Goal: Entertainment & Leisure: Browse casually

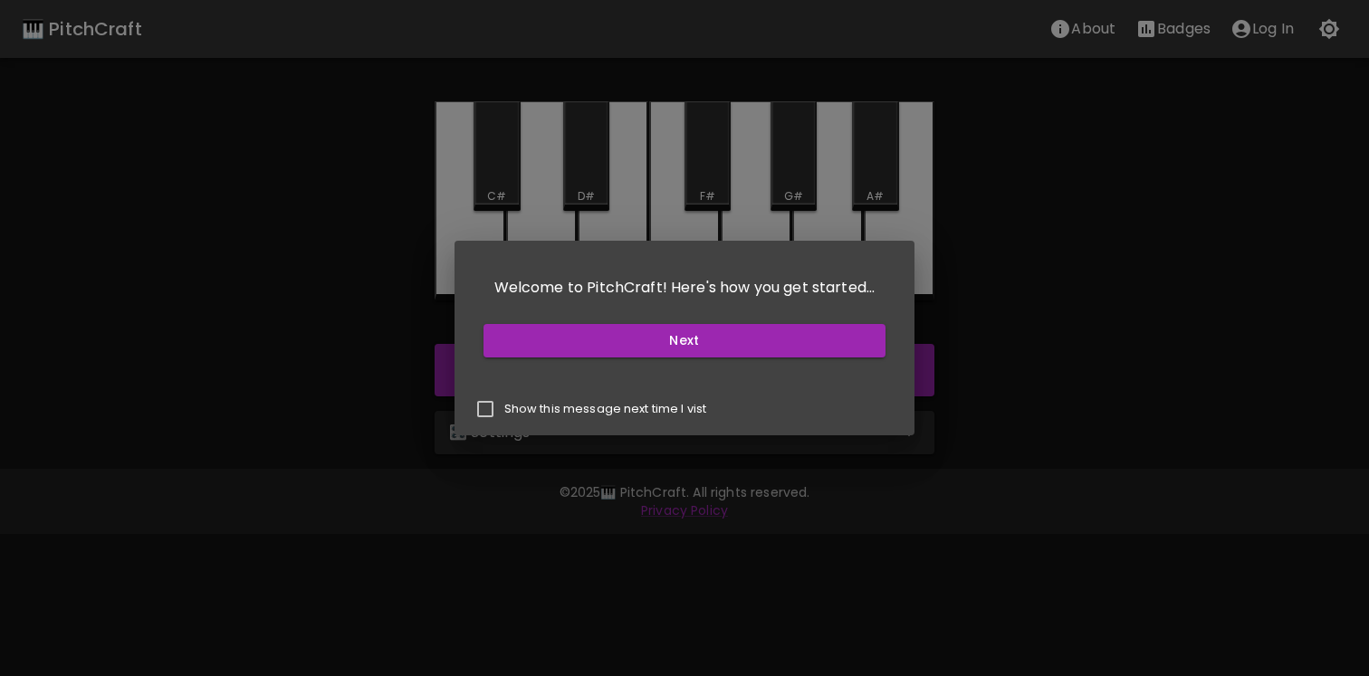
drag, startPoint x: 694, startPoint y: 351, endPoint x: 641, endPoint y: 405, distance: 76.2
click at [641, 405] on div "Welcome to PitchCraft! Here's how you get started... Next Show this message nex…" at bounding box center [684, 338] width 461 height 195
click at [647, 405] on p "Show this message next time I vist" at bounding box center [605, 409] width 203 height 16
click at [504, 405] on input "Show this message next time I vist" at bounding box center [485, 409] width 38 height 38
checkbox input "true"
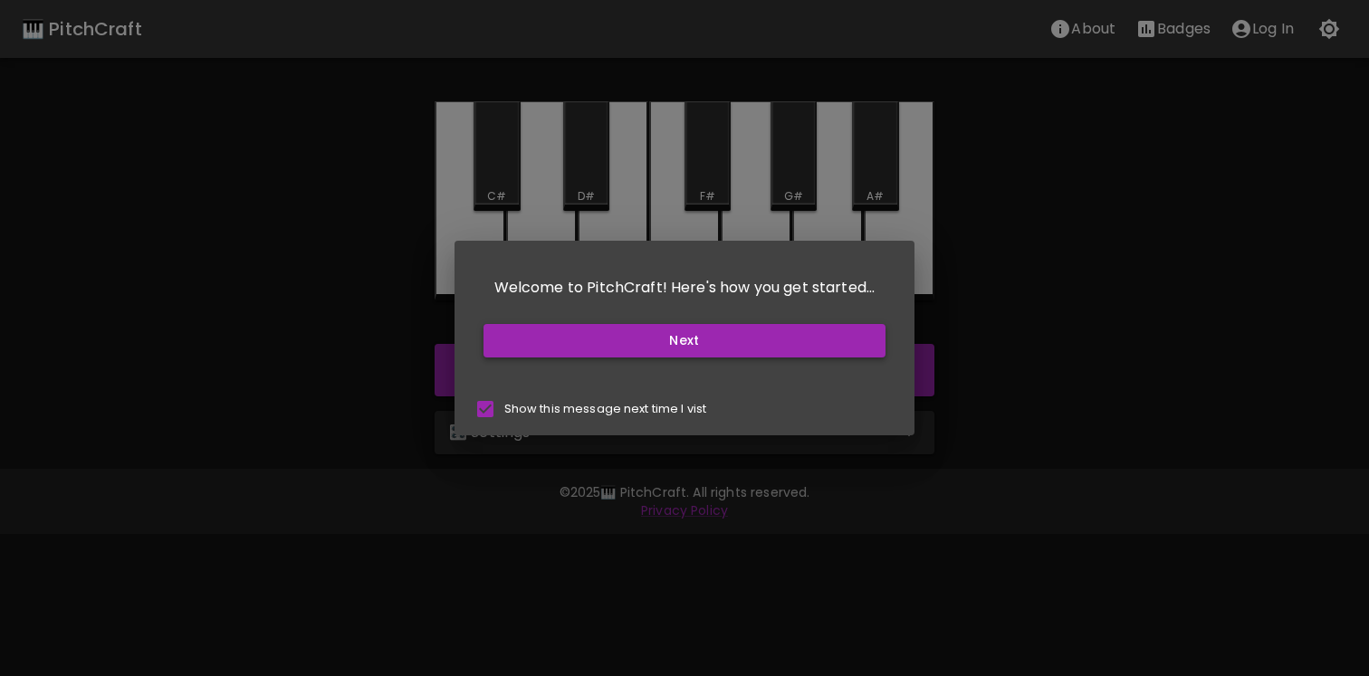
click at [672, 334] on button "Next" at bounding box center [684, 340] width 403 height 33
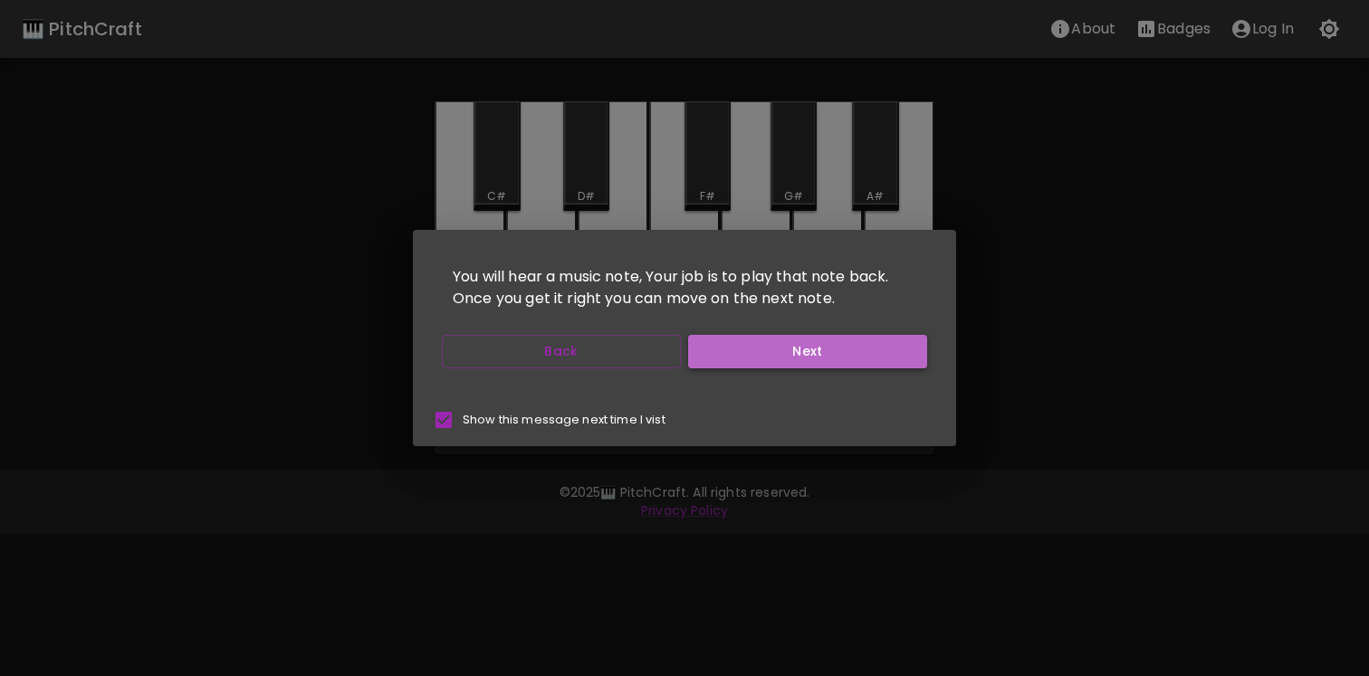
click at [722, 359] on button "Next" at bounding box center [807, 351] width 239 height 33
click at [735, 352] on button "Next" at bounding box center [807, 351] width 239 height 33
click at [735, 352] on button "Start Playing" at bounding box center [807, 351] width 239 height 33
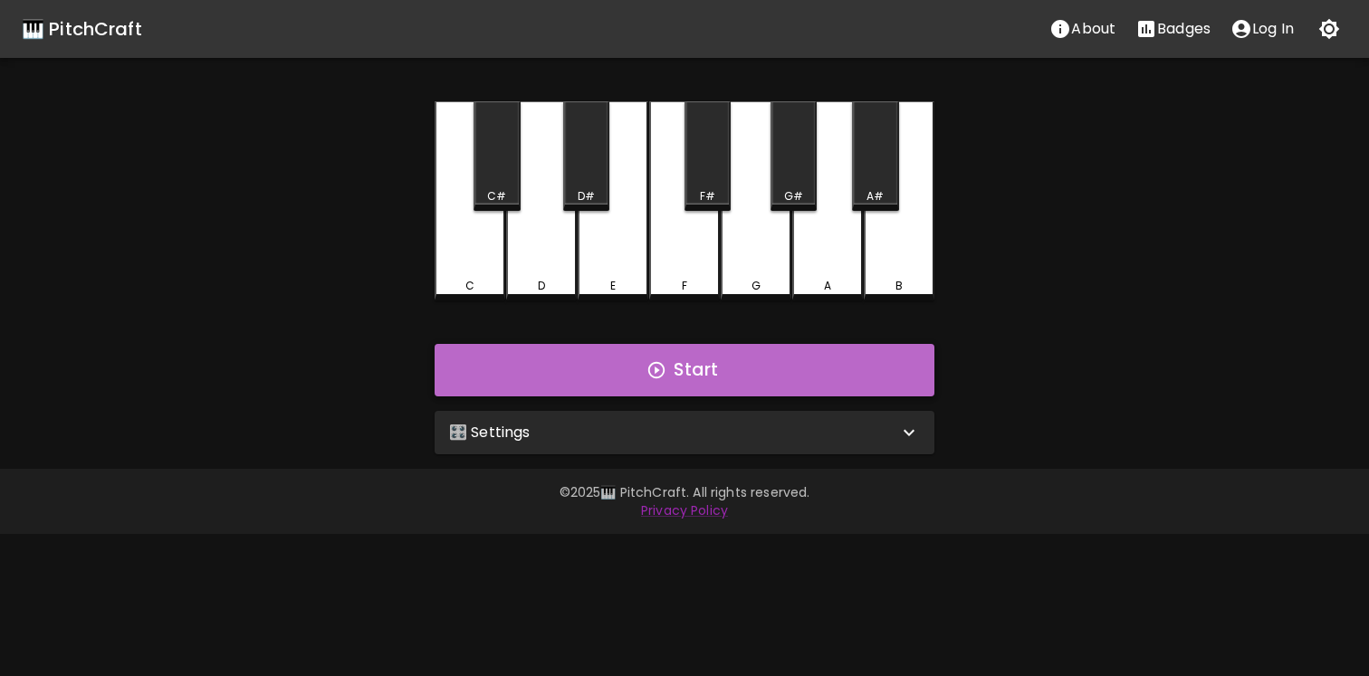
click at [682, 360] on button "Start" at bounding box center [684, 370] width 500 height 52
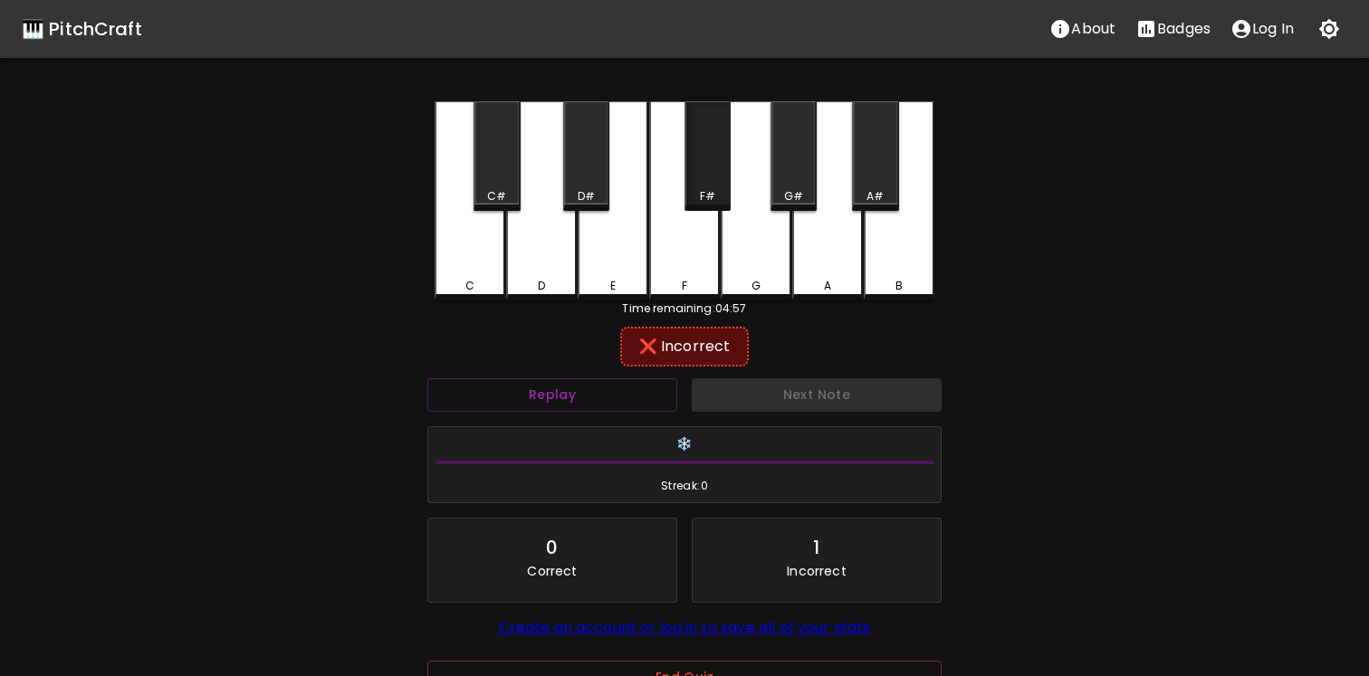
click at [699, 183] on div "F#" at bounding box center [707, 156] width 46 height 110
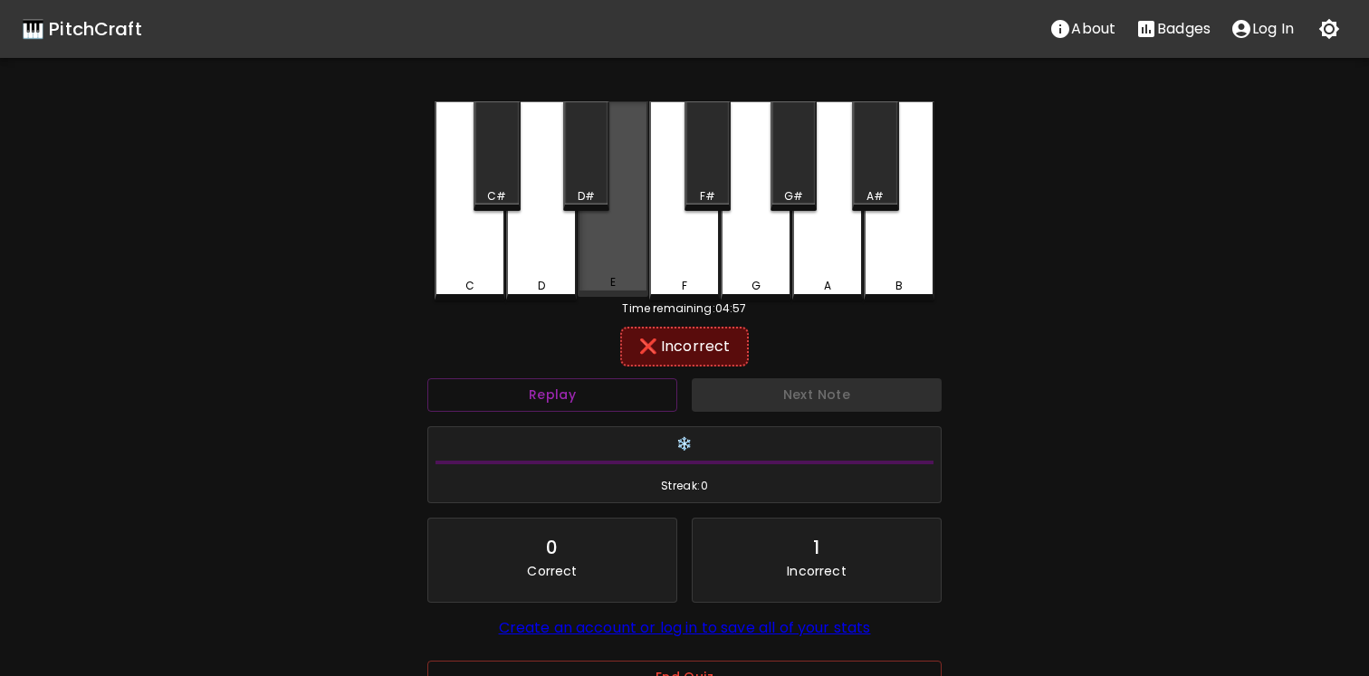
click at [625, 210] on div "E" at bounding box center [612, 199] width 71 height 196
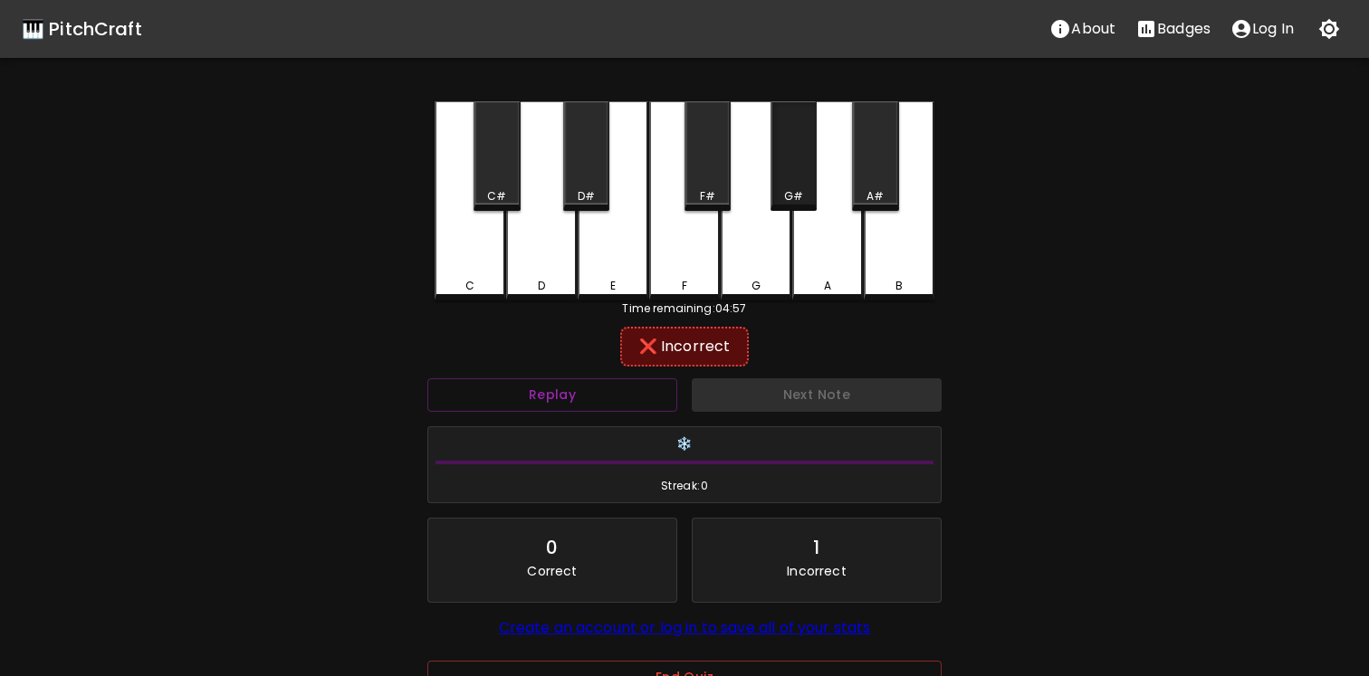
click at [797, 198] on div "G#" at bounding box center [793, 196] width 19 height 16
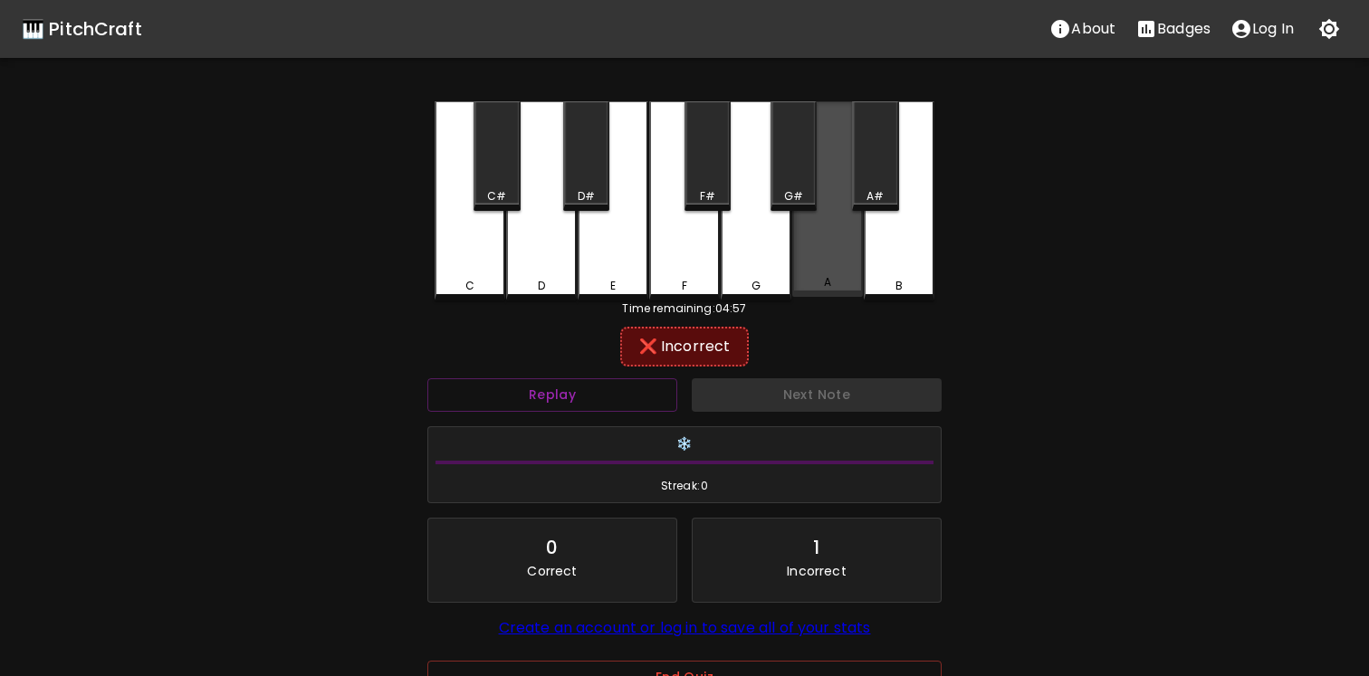
click at [822, 243] on div "A" at bounding box center [827, 199] width 71 height 196
click at [875, 243] on div "B" at bounding box center [898, 200] width 71 height 199
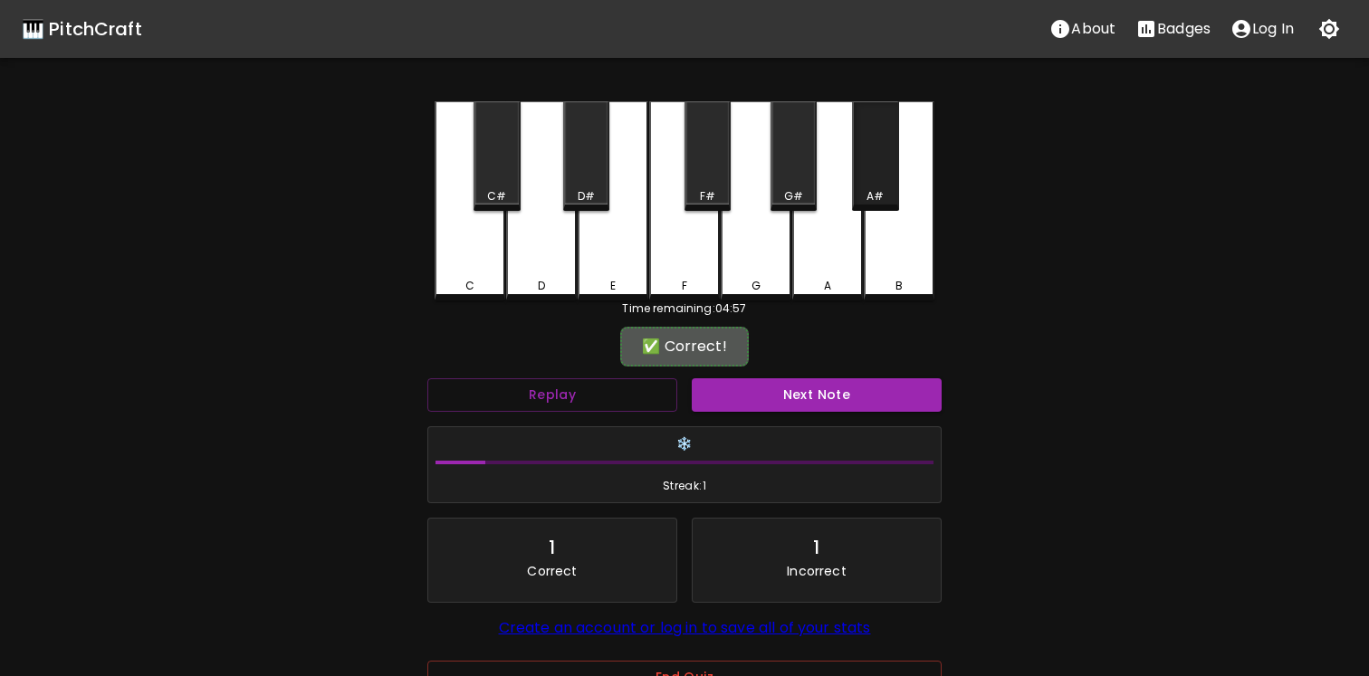
click at [864, 196] on div "A#" at bounding box center [875, 196] width 43 height 16
click at [901, 300] on div "C C# D D# E F F# G G# A A# B" at bounding box center [684, 200] width 500 height 199
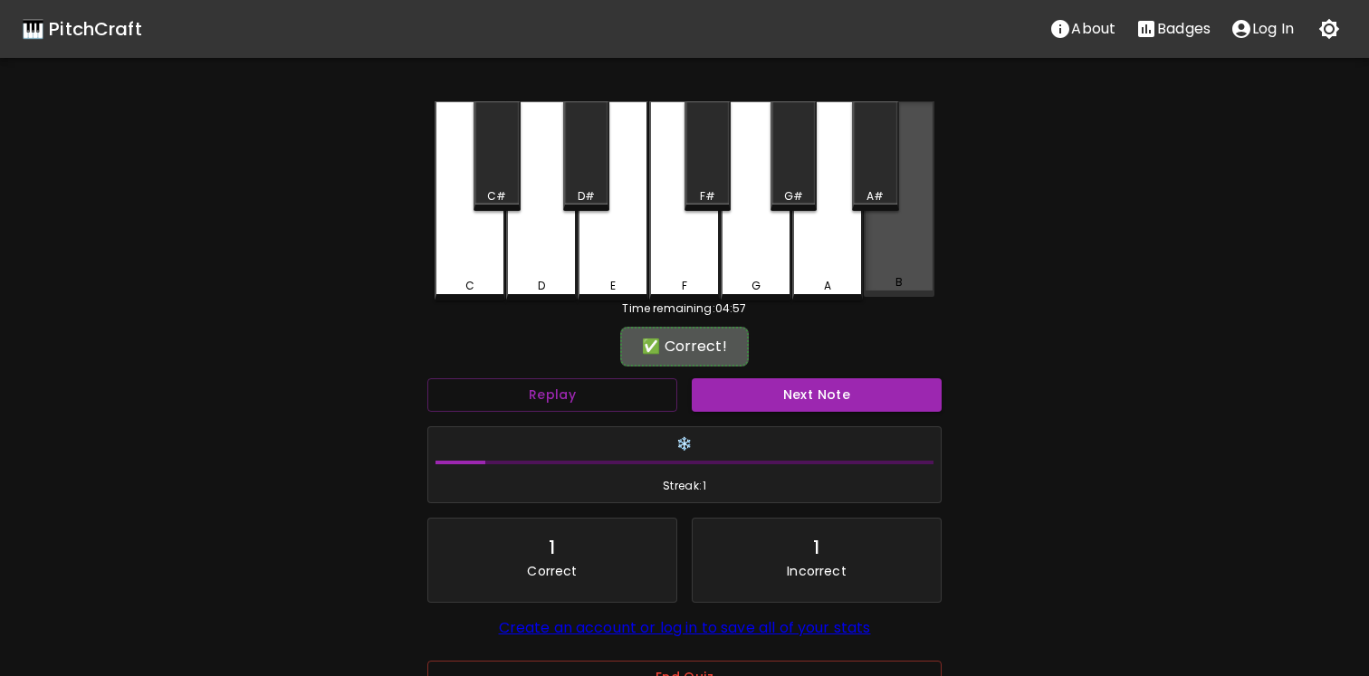
click at [896, 280] on div "B" at bounding box center [898, 282] width 7 height 16
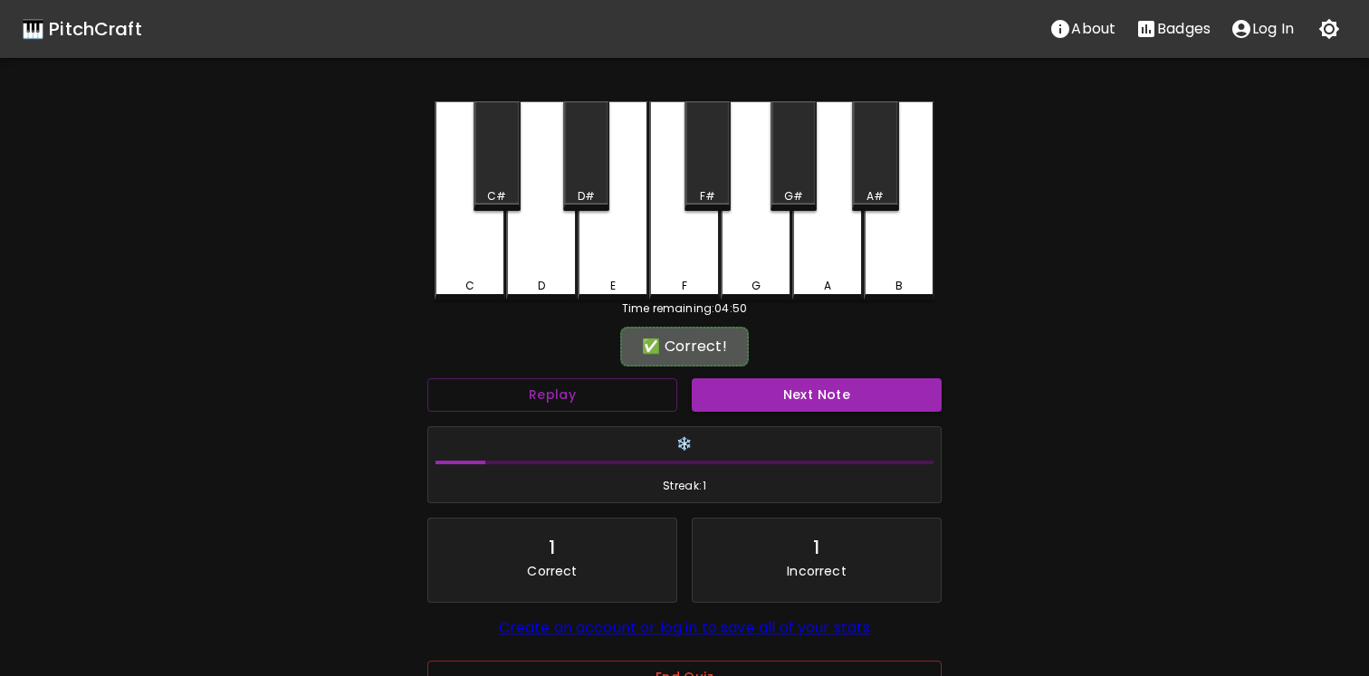
click at [892, 191] on div "A#" at bounding box center [875, 196] width 43 height 16
click at [881, 206] on div "A#" at bounding box center [875, 156] width 46 height 110
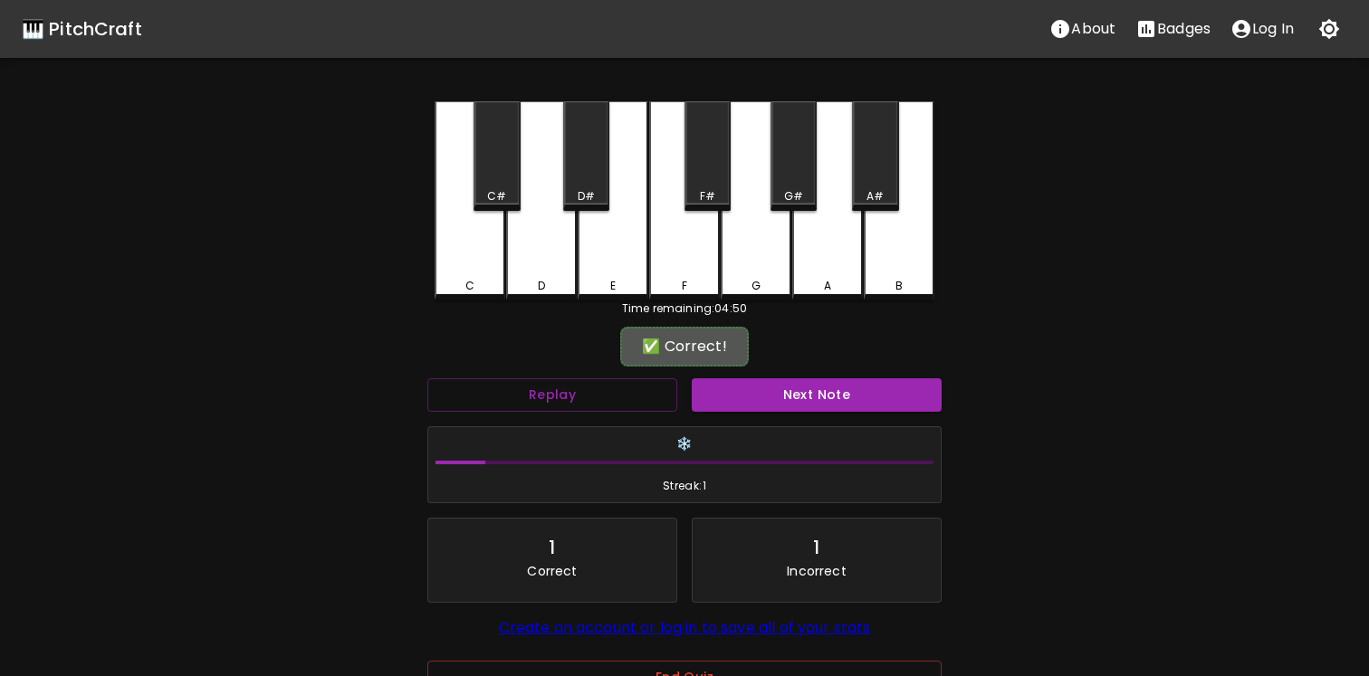
click at [881, 206] on div "A#" at bounding box center [875, 156] width 46 height 110
click at [607, 396] on button "Replay" at bounding box center [552, 394] width 250 height 33
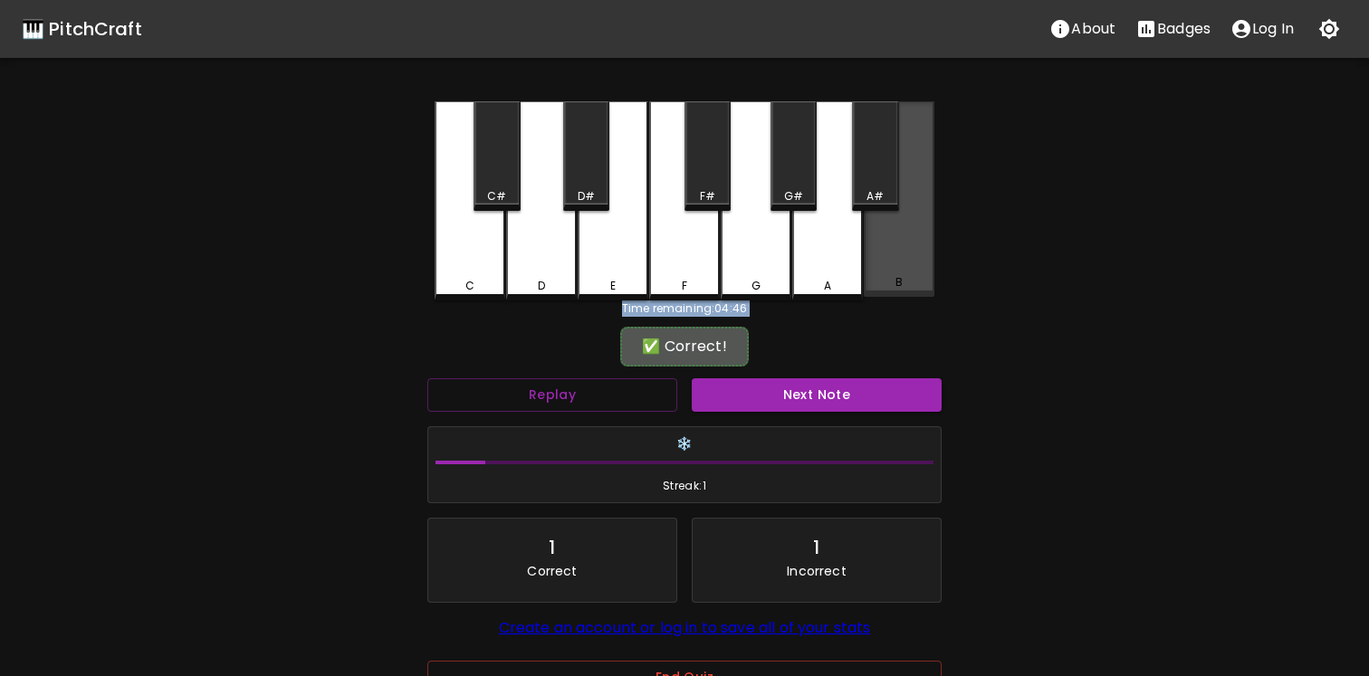
click at [896, 234] on div "B" at bounding box center [898, 199] width 71 height 196
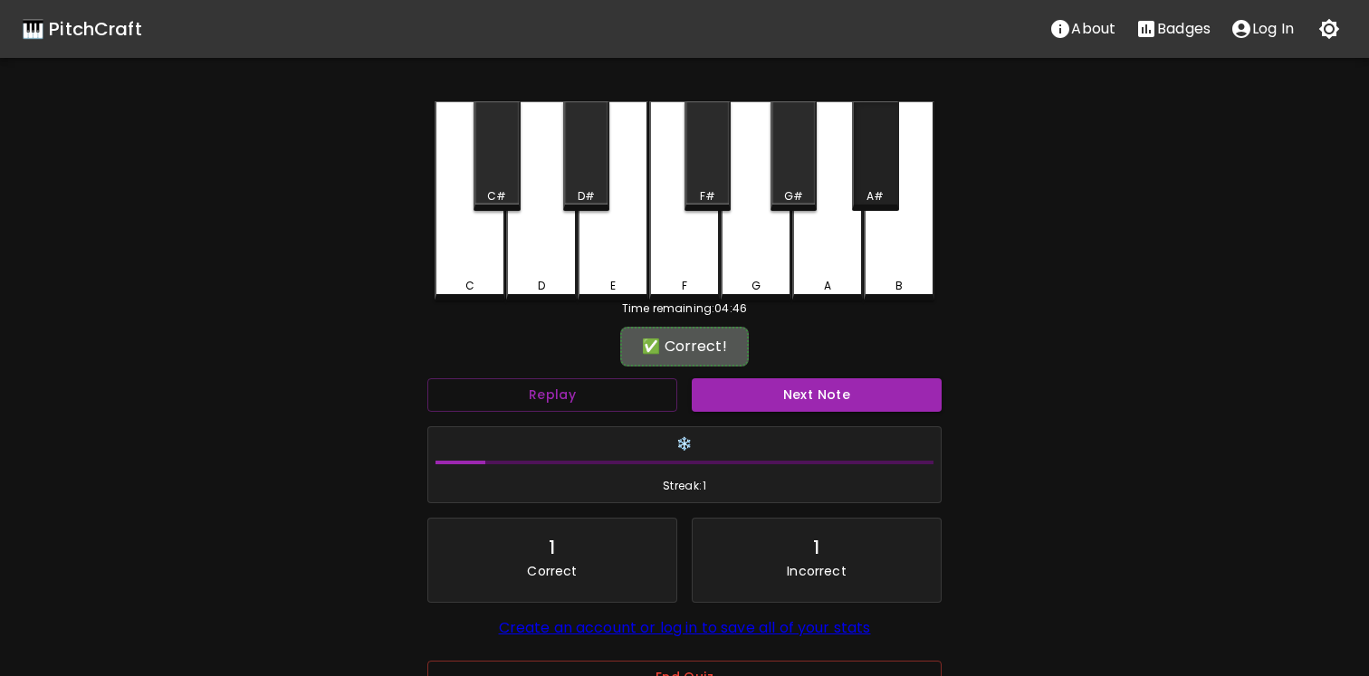
click at [879, 184] on div "A#" at bounding box center [875, 156] width 46 height 110
click at [816, 397] on button "Next Note" at bounding box center [817, 394] width 250 height 33
click at [794, 196] on div "G#" at bounding box center [793, 196] width 19 height 16
click at [817, 398] on button "Next Note" at bounding box center [817, 394] width 250 height 33
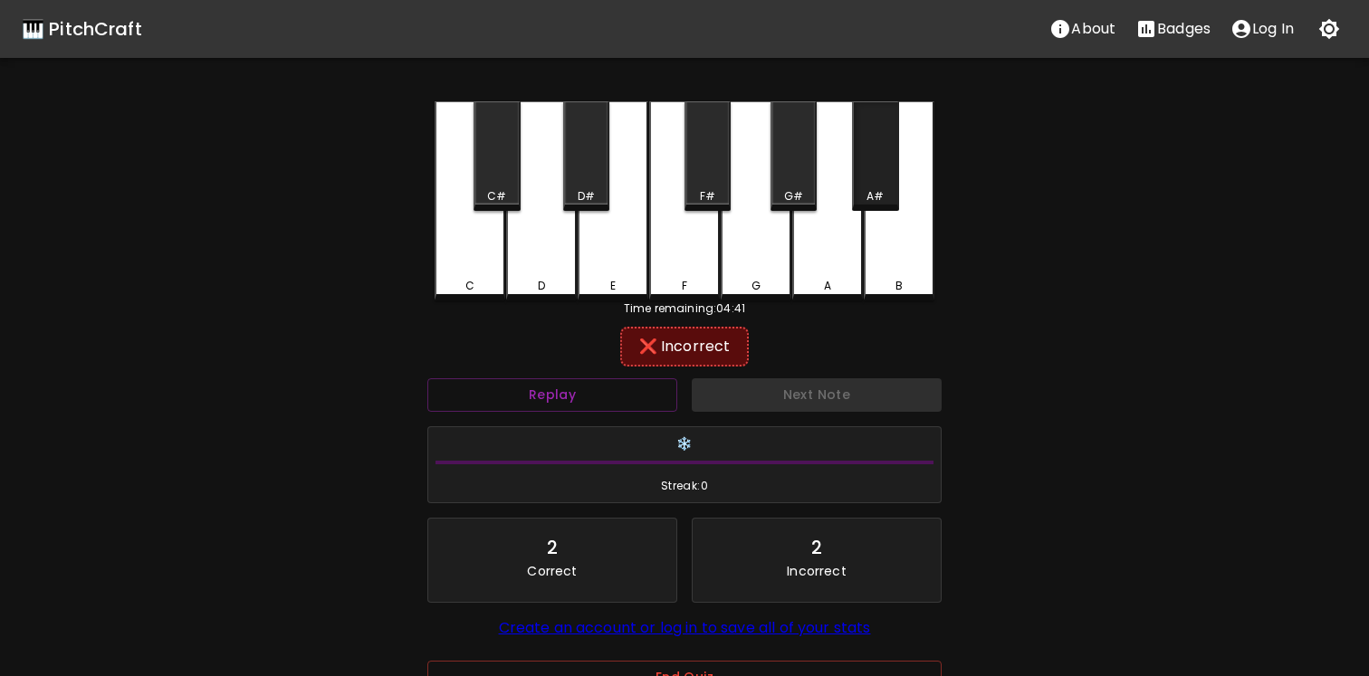
click at [876, 195] on div "A#" at bounding box center [874, 196] width 17 height 16
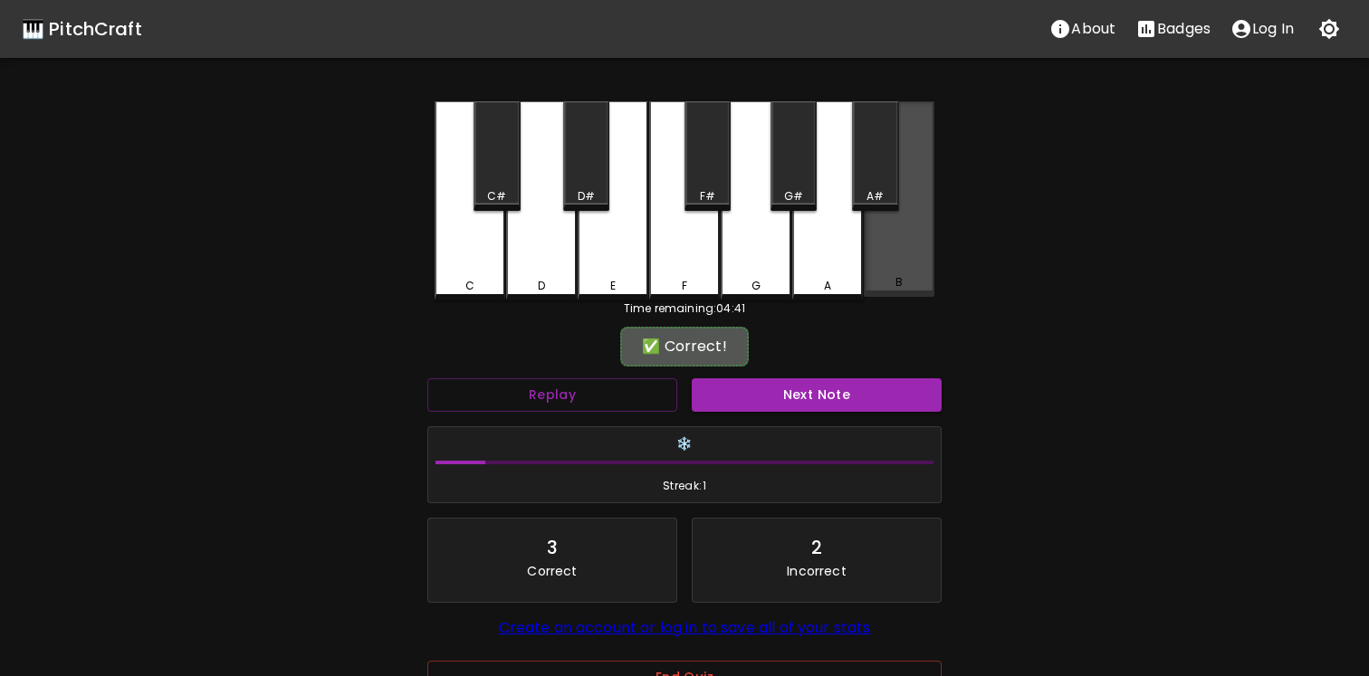
click at [906, 253] on div "B" at bounding box center [898, 199] width 71 height 196
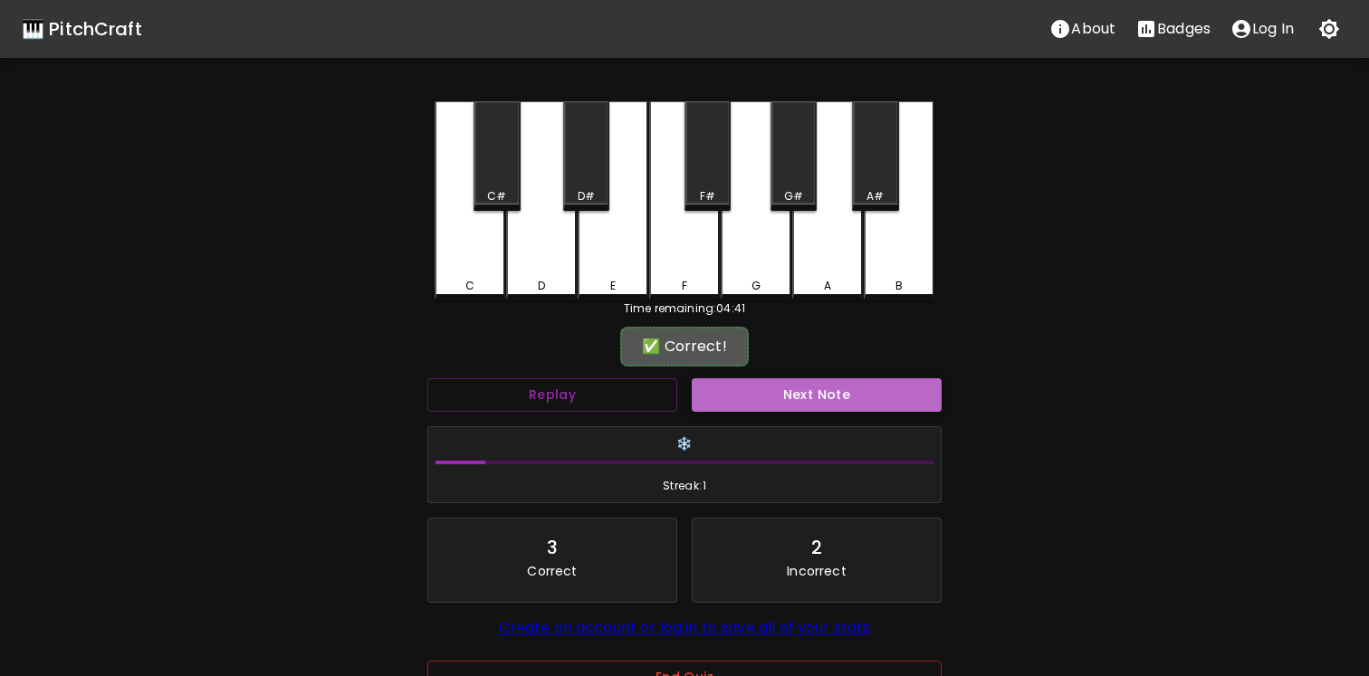
click at [832, 404] on button "Next Note" at bounding box center [817, 394] width 250 height 33
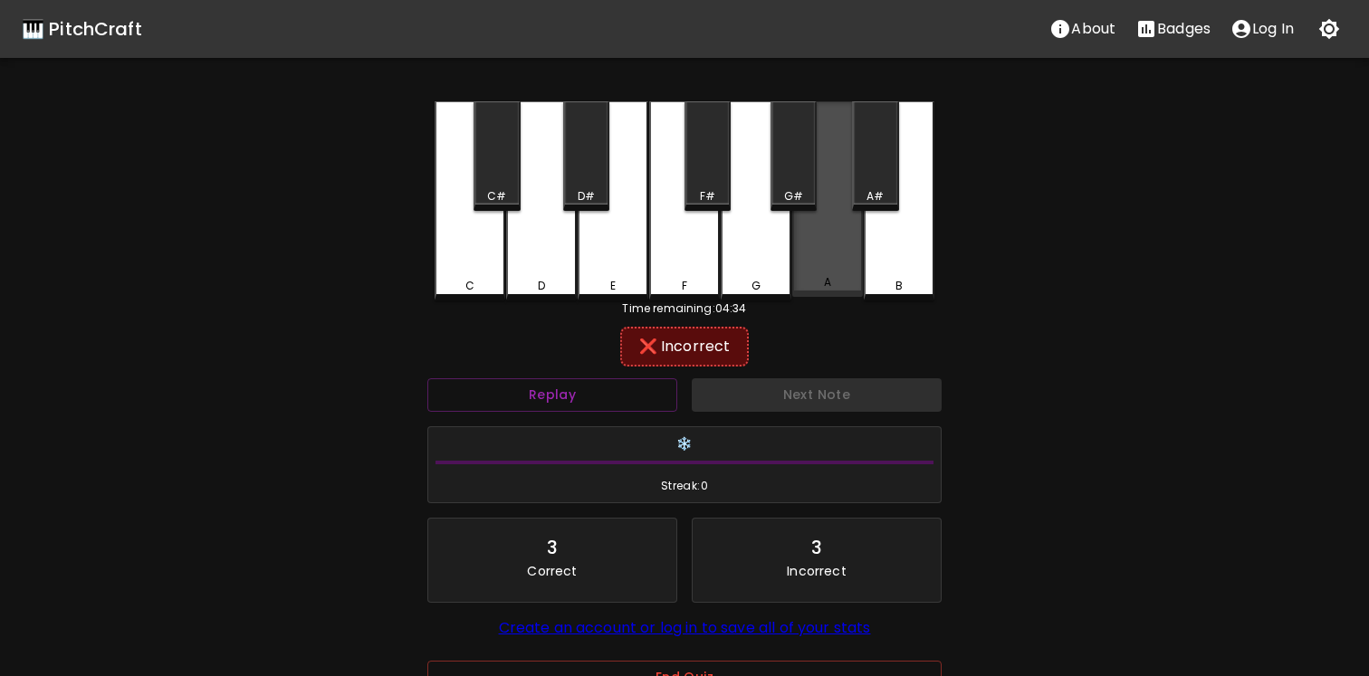
click at [851, 190] on div "A" at bounding box center [827, 199] width 71 height 196
click at [873, 178] on div "A#" at bounding box center [875, 156] width 46 height 110
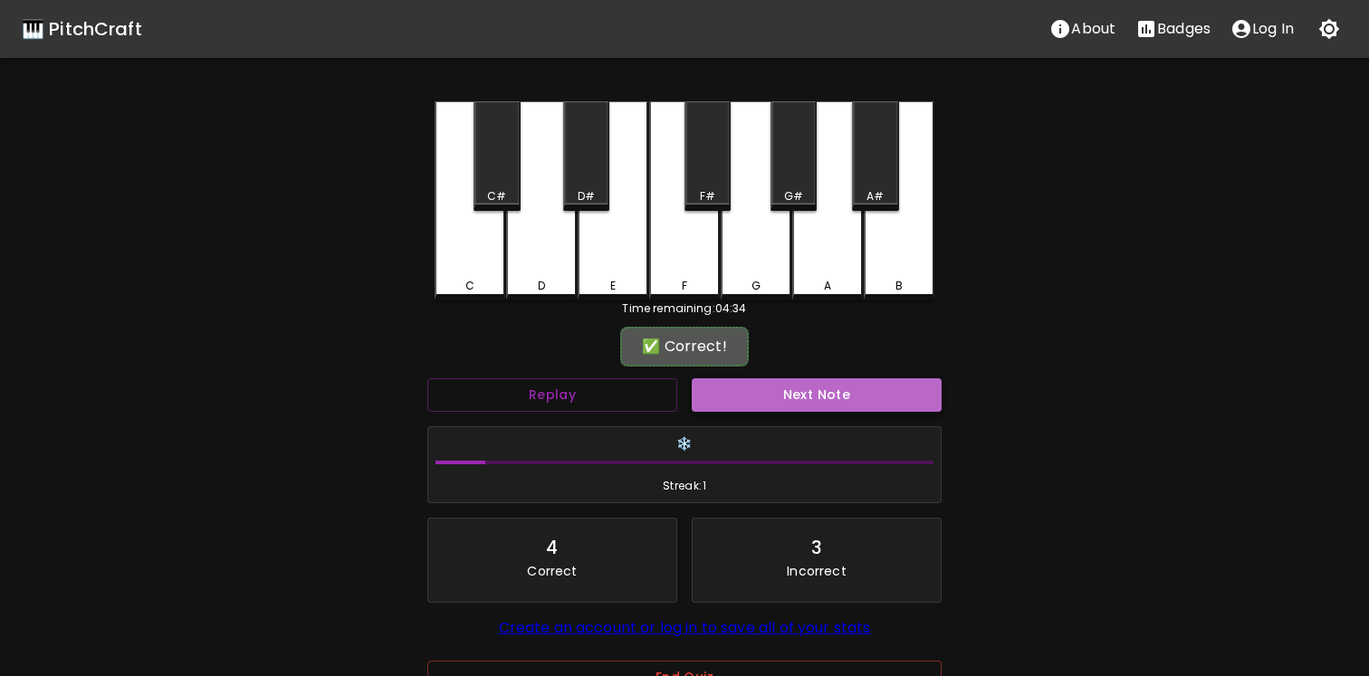
click at [823, 390] on button "Next Note" at bounding box center [817, 394] width 250 height 33
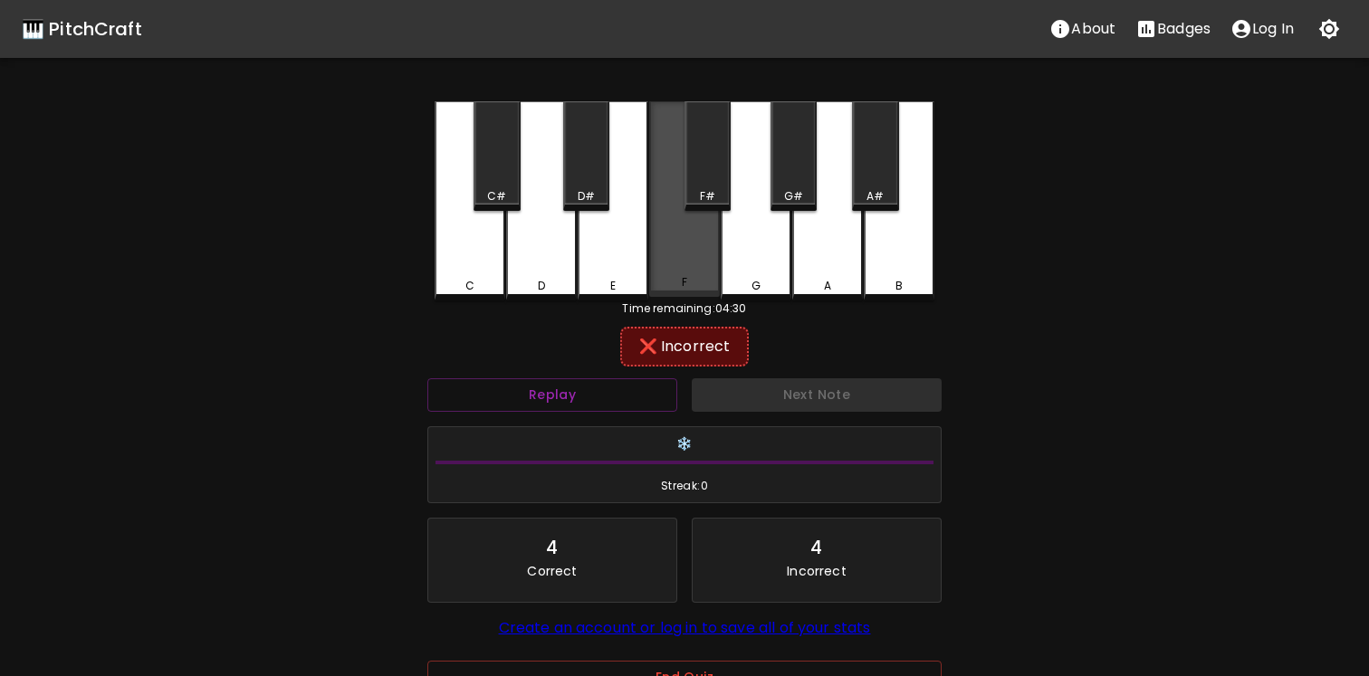
click at [673, 226] on div "F" at bounding box center [684, 199] width 71 height 196
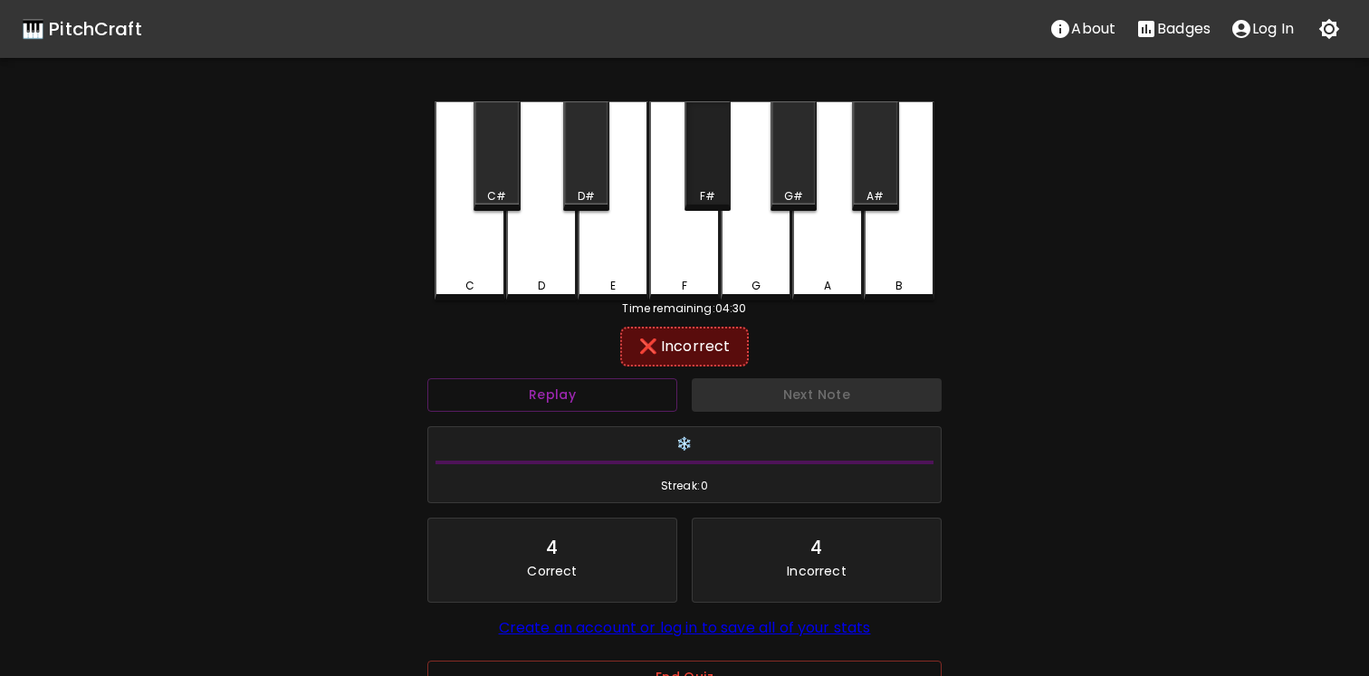
click at [703, 174] on div "F#" at bounding box center [707, 156] width 46 height 110
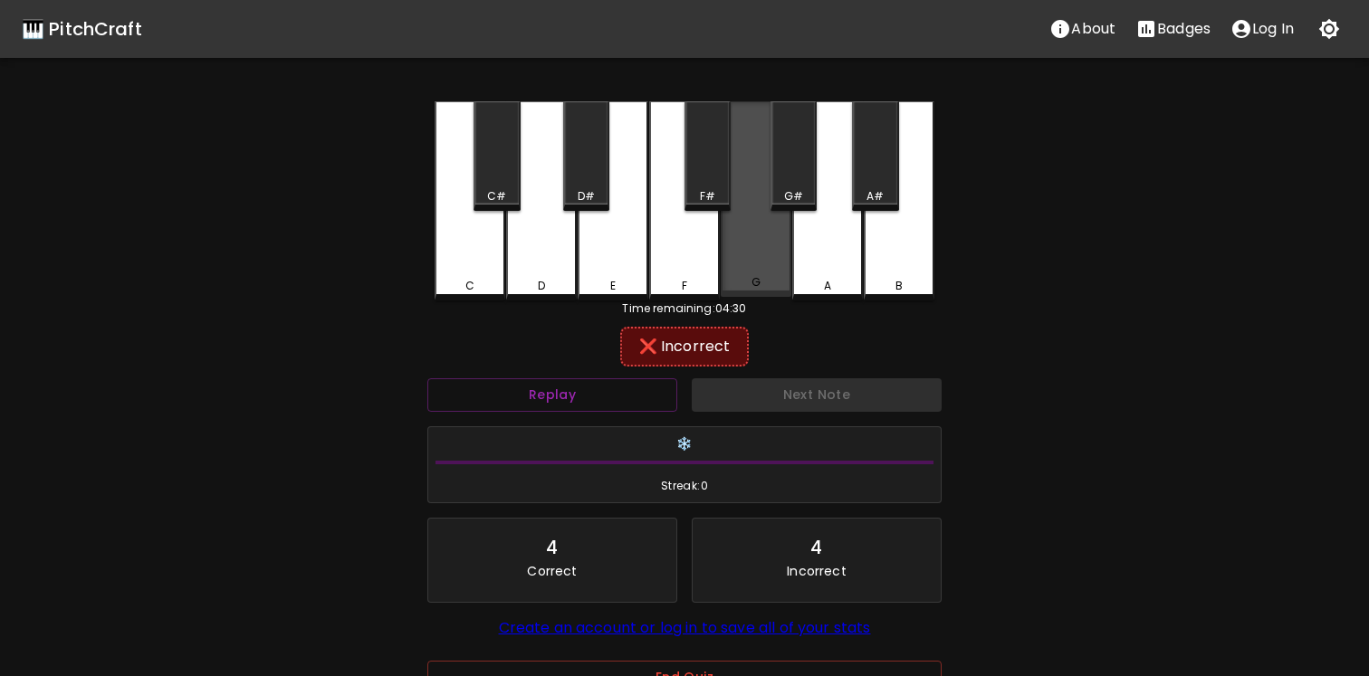
click at [768, 252] on div "G" at bounding box center [755, 199] width 71 height 196
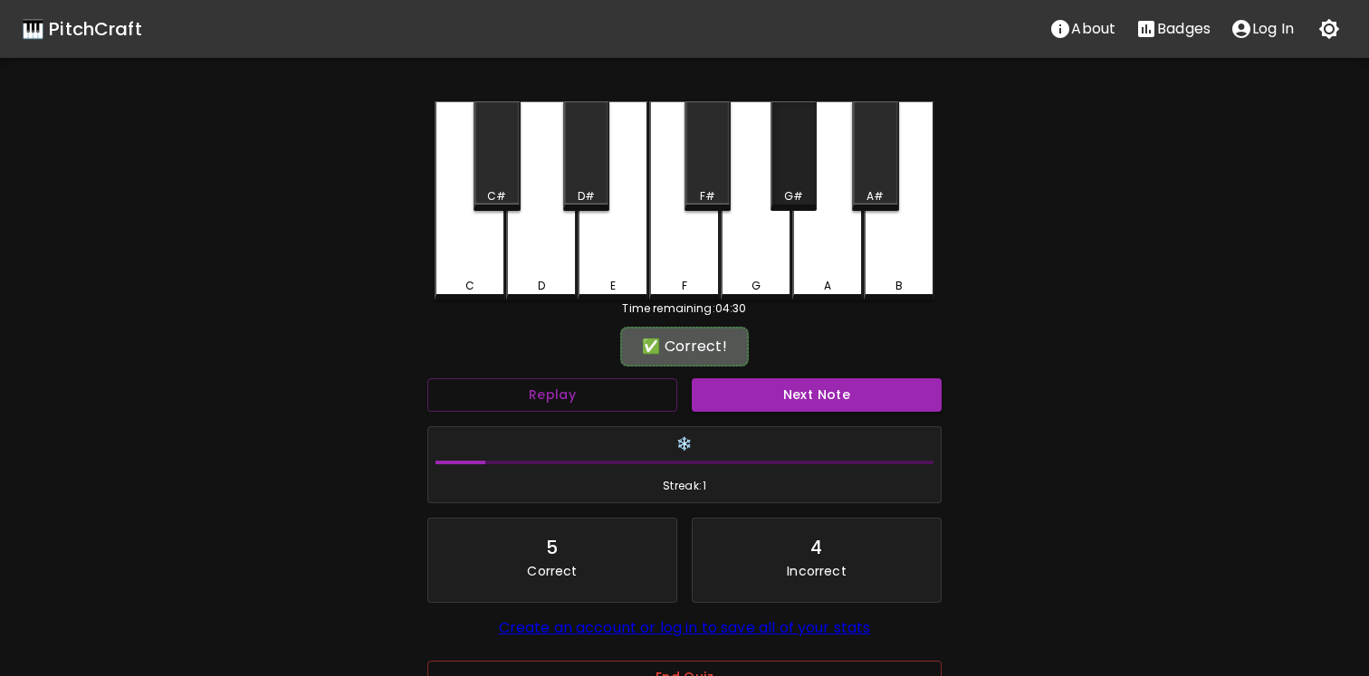
click at [794, 163] on div "G#" at bounding box center [793, 156] width 46 height 110
click at [810, 383] on button "Next Note" at bounding box center [817, 394] width 250 height 33
